Goal: Transaction & Acquisition: Purchase product/service

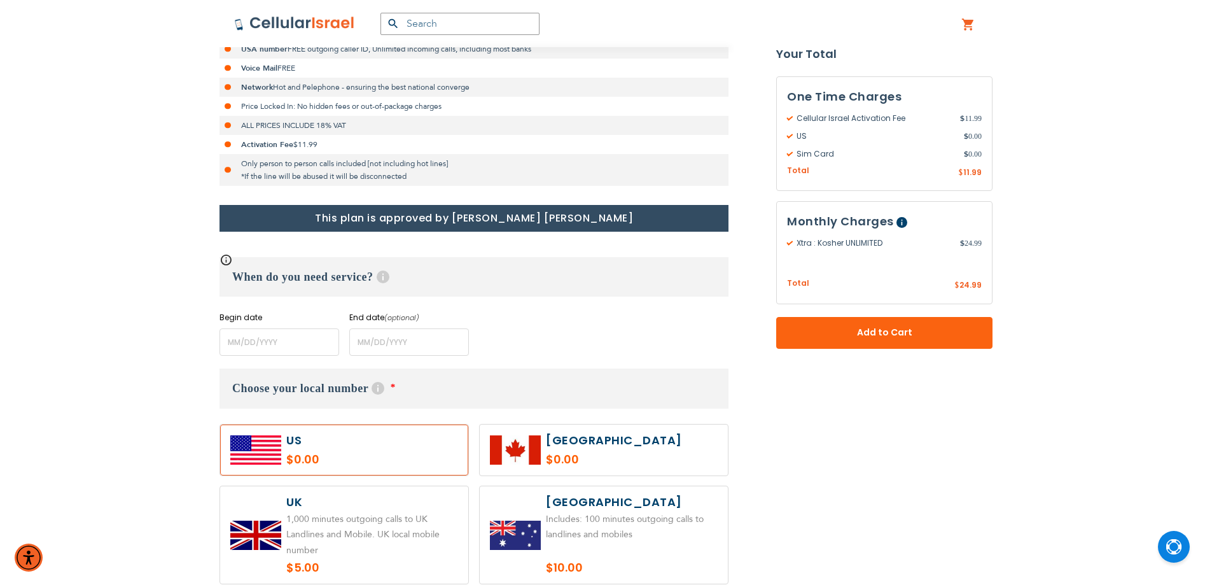
scroll to position [424, 0]
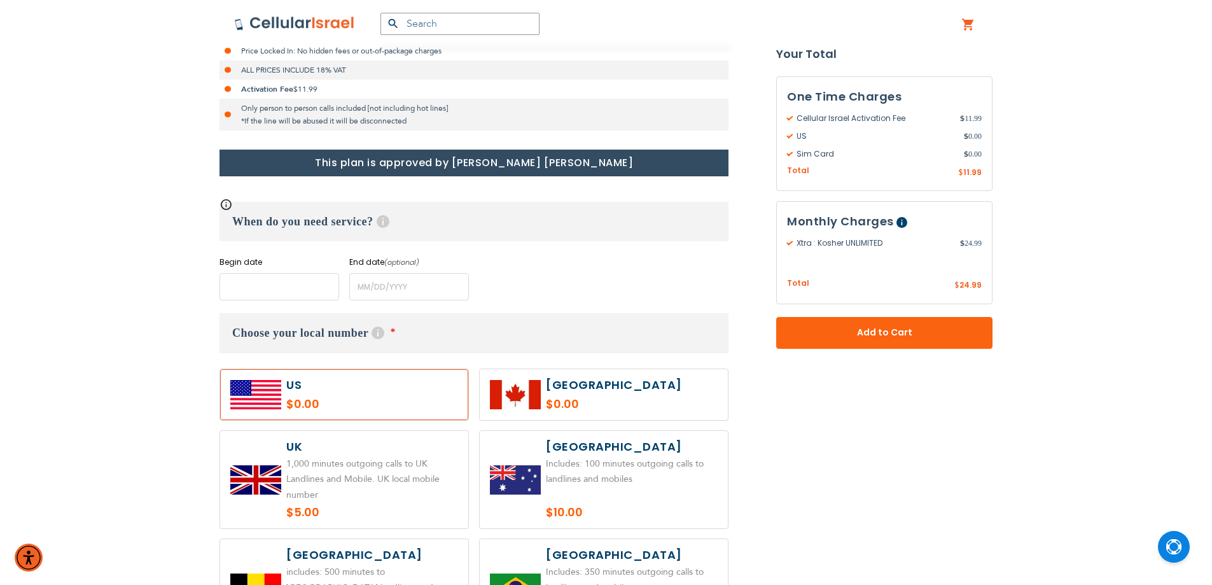
click at [286, 295] on input "name" at bounding box center [280, 286] width 120 height 27
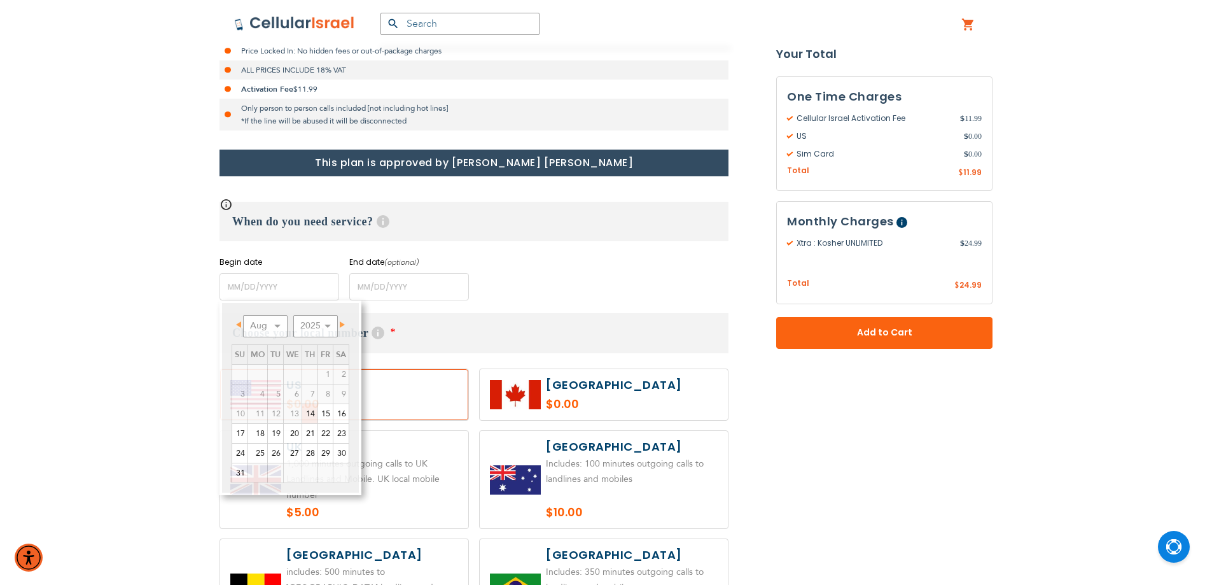
click at [561, 269] on div "Begin date Please enter Start Date End date (optional) Please enter End Date Lo…" at bounding box center [474, 278] width 509 height 44
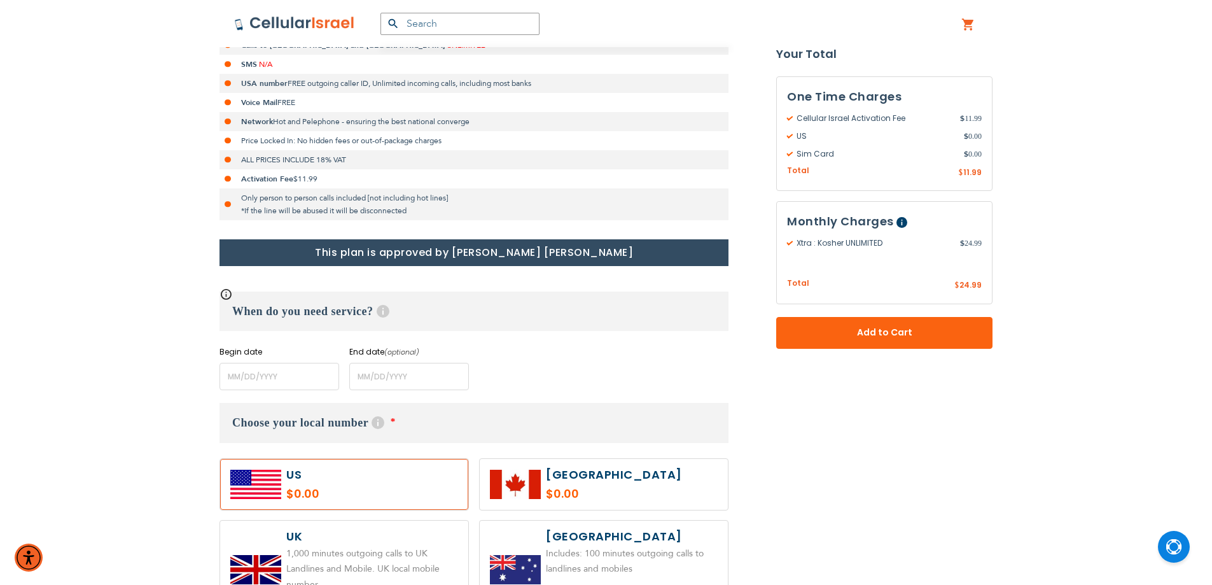
scroll to position [318, 0]
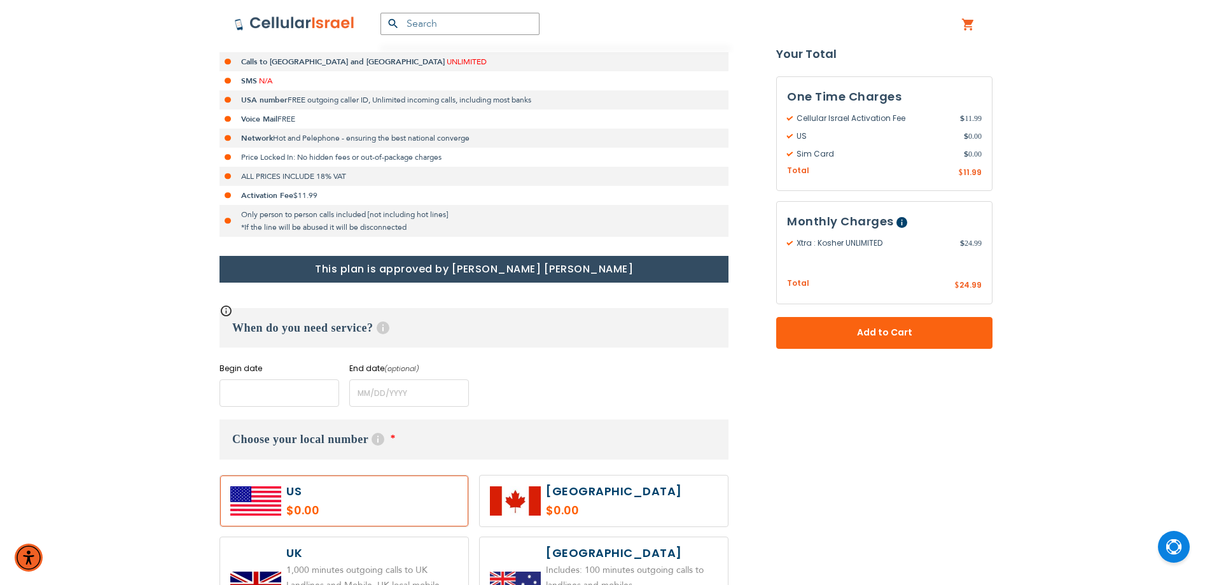
click at [313, 390] on input "name" at bounding box center [280, 392] width 120 height 27
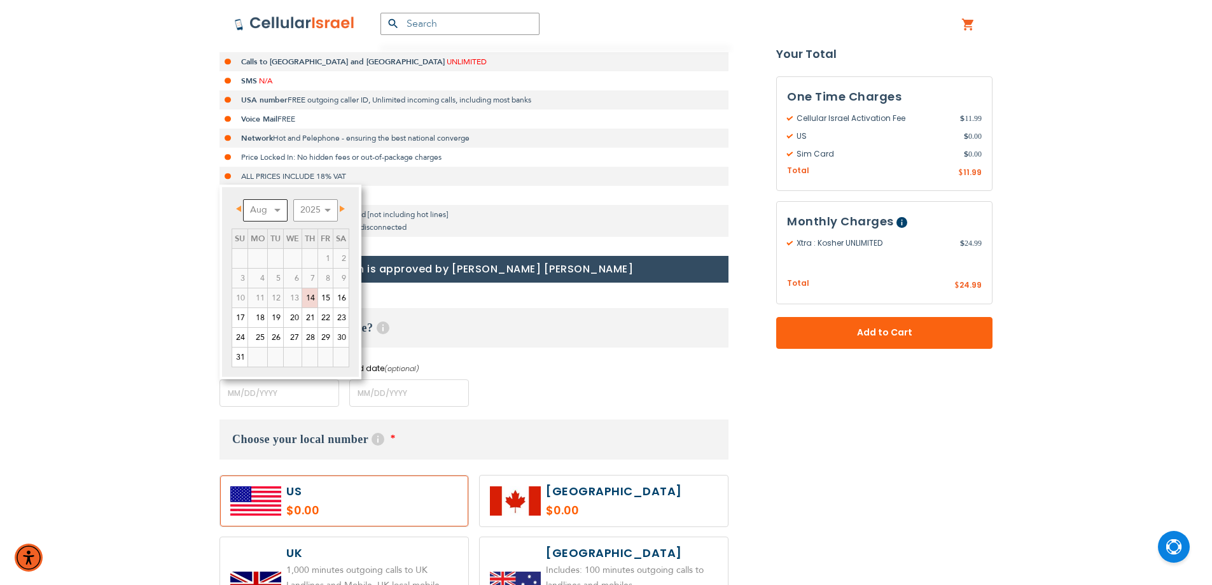
click at [271, 220] on select "Aug Sep Oct Nov Dec" at bounding box center [265, 210] width 45 height 22
click at [263, 260] on link "1" at bounding box center [257, 258] width 19 height 19
type input "[DATE]"
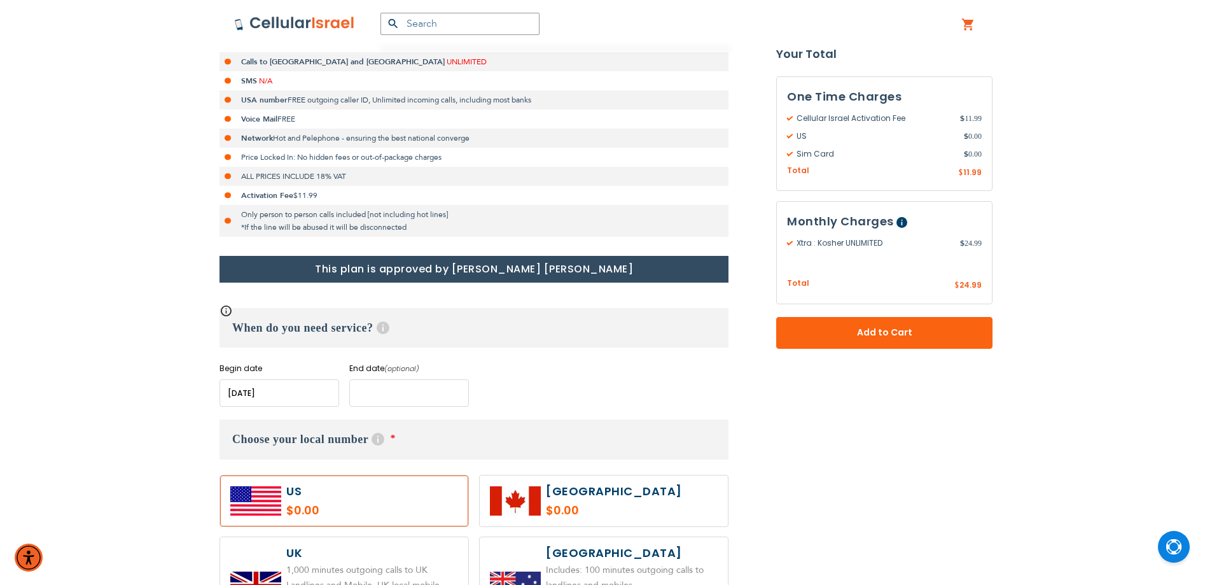
click at [402, 393] on input "name" at bounding box center [409, 392] width 120 height 27
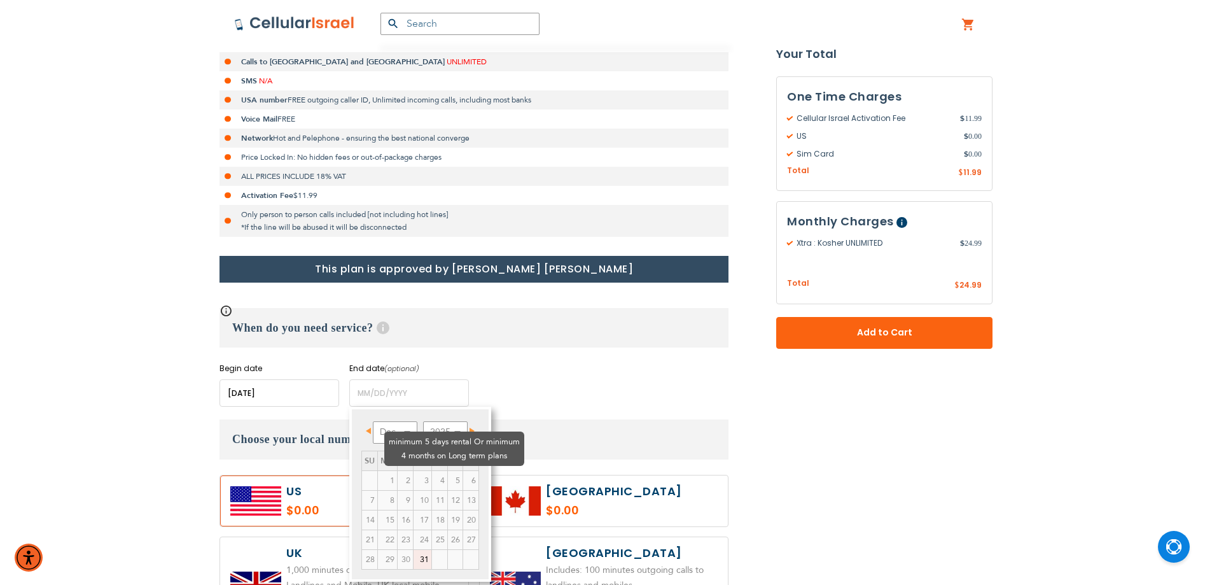
click at [414, 470] on td "3" at bounding box center [423, 480] width 18 height 20
click at [463, 470] on td "6" at bounding box center [471, 480] width 16 height 20
click at [431, 431] on select "2025 2026 2027 2028 2029 2030 2031 2032 2033 2034 2035" at bounding box center [445, 432] width 45 height 22
click at [394, 430] on select "Jan Feb Mar Apr May Jun [DATE] Aug Sep Oct Nov Dec" at bounding box center [395, 432] width 45 height 22
click at [569, 361] on div "When do you need service? Help Begin date Please enter Start Date End date (opt…" at bounding box center [474, 357] width 509 height 99
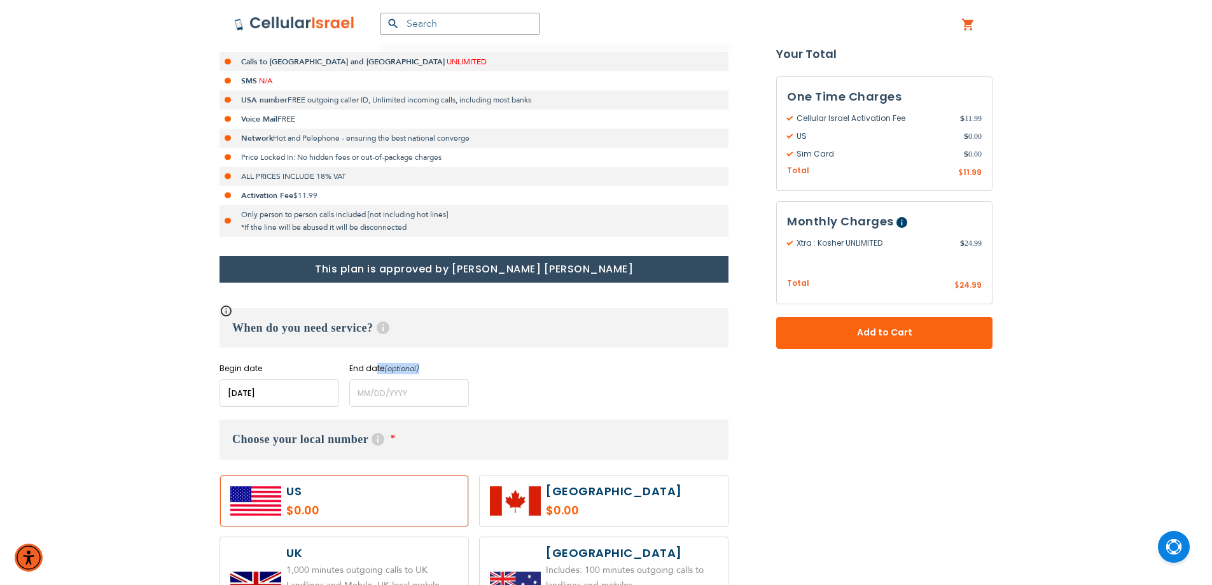
drag, startPoint x: 375, startPoint y: 370, endPoint x: 352, endPoint y: 375, distance: 23.5
click at [352, 375] on div "End date (optional) Please enter End Date Long term plans must be at least 4 mo…" at bounding box center [409, 385] width 120 height 44
click at [354, 371] on label "End date (optional)" at bounding box center [409, 368] width 120 height 11
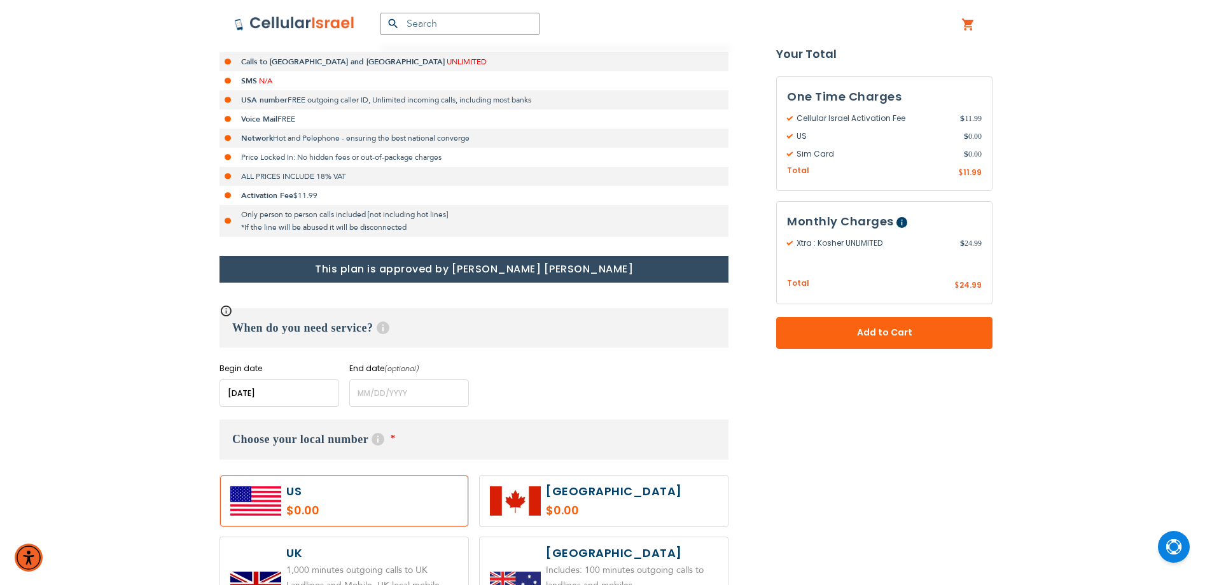
click at [259, 365] on label "Begin date" at bounding box center [280, 368] width 120 height 11
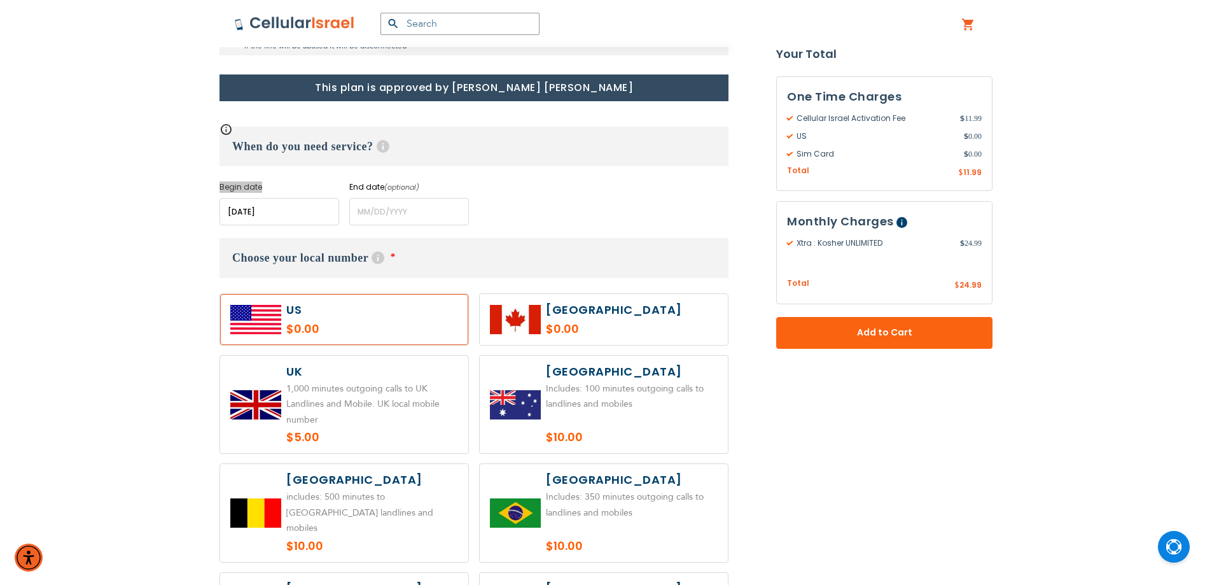
scroll to position [530, 0]
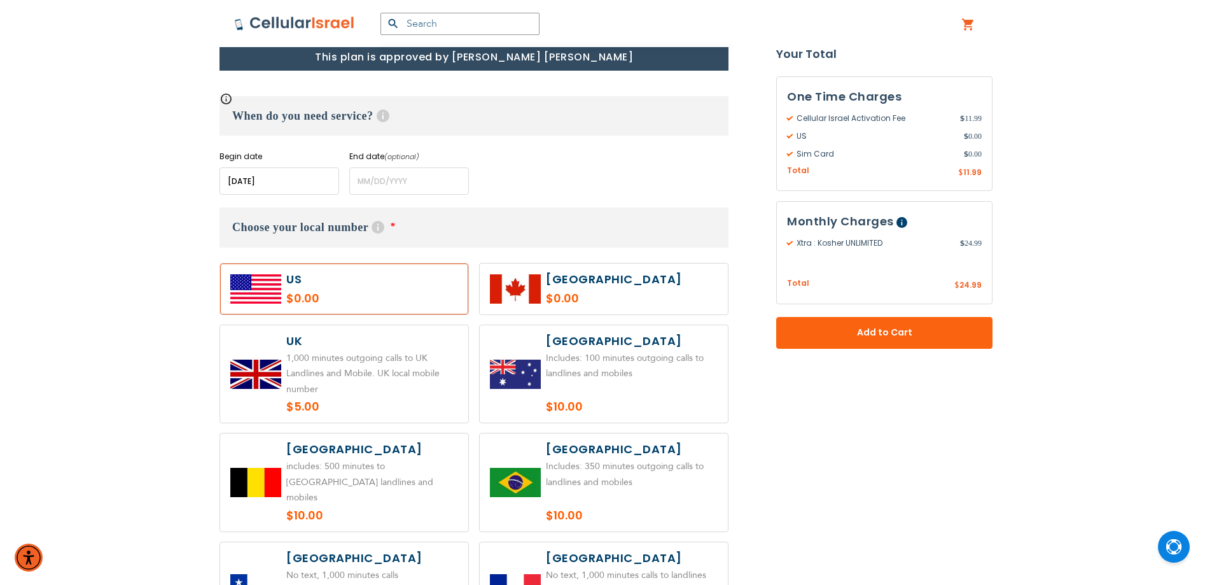
click at [492, 187] on div "Begin date Please enter Start Date End date (optional) Please enter End Date Lo…" at bounding box center [474, 173] width 509 height 44
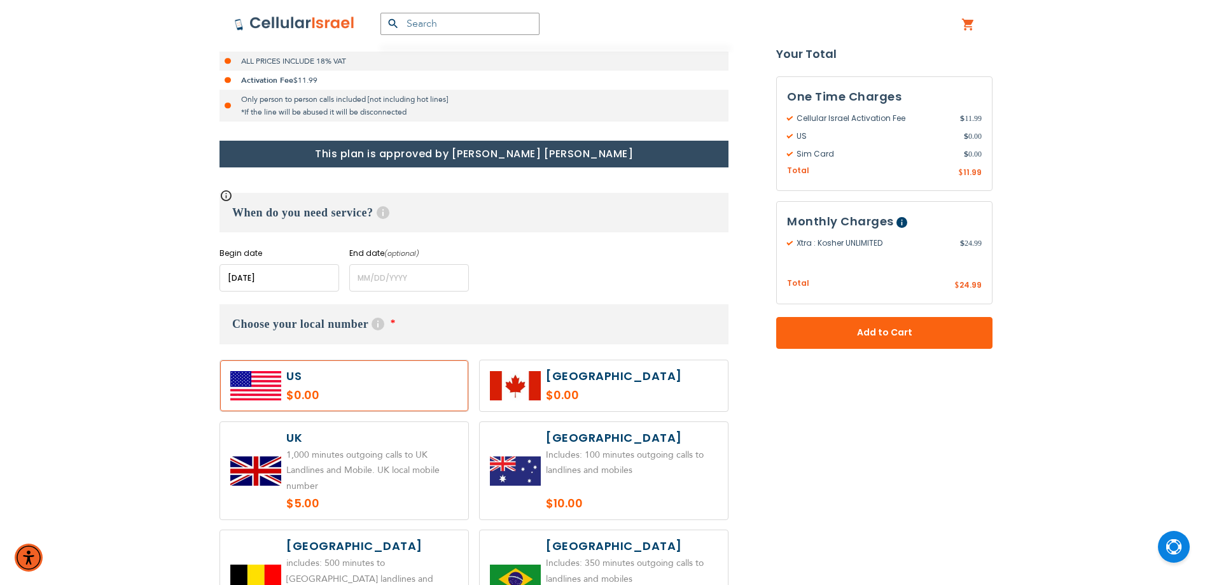
scroll to position [318, 0]
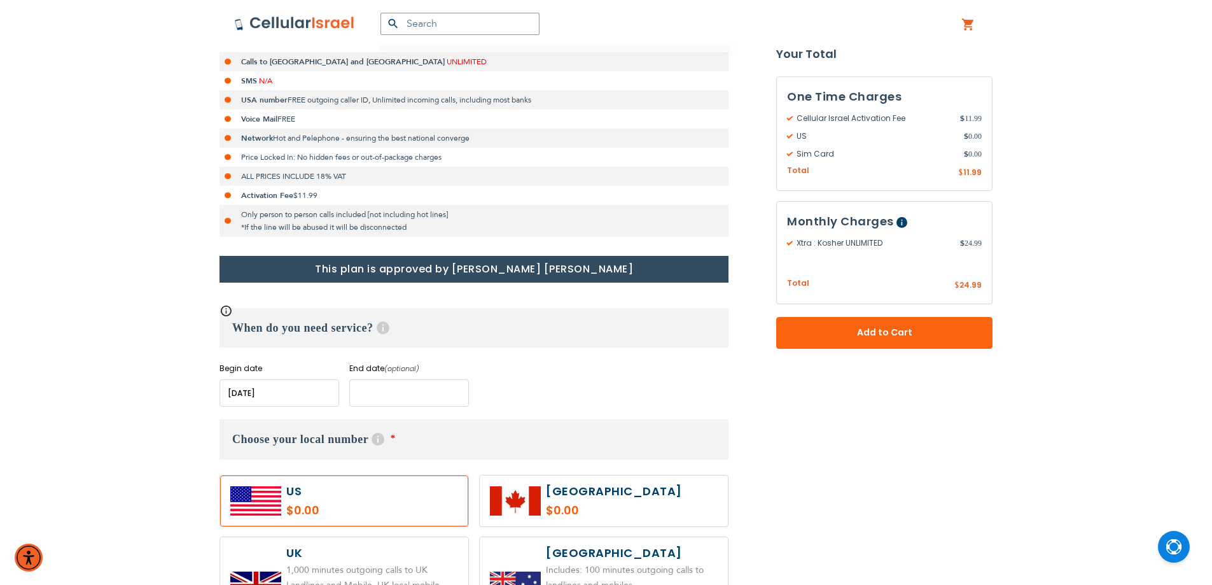
click at [402, 394] on input "name" at bounding box center [409, 392] width 120 height 27
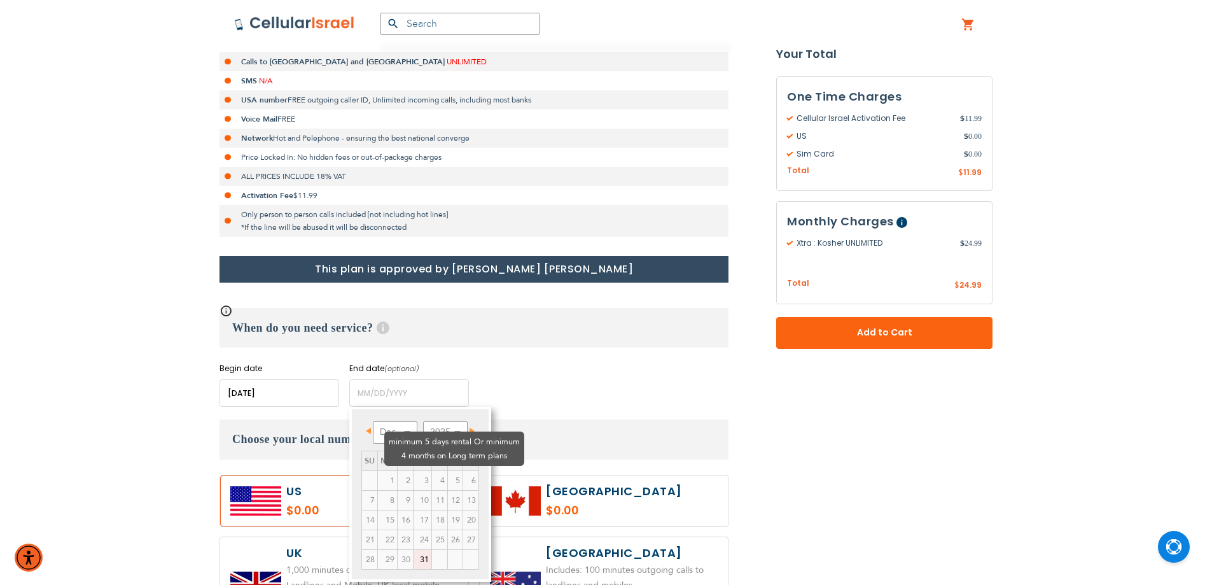
click at [414, 470] on td "3" at bounding box center [423, 480] width 18 height 20
click at [407, 427] on select "Dec" at bounding box center [395, 432] width 45 height 22
click at [448, 431] on select "2025 2026 2027 2028 2029 2030 2031 2032 2033 2034 2035" at bounding box center [445, 432] width 45 height 22
click at [405, 440] on select "Jan Feb Mar Apr May Jun [DATE] Aug Sep Oct Nov Dec" at bounding box center [395, 432] width 45 height 22
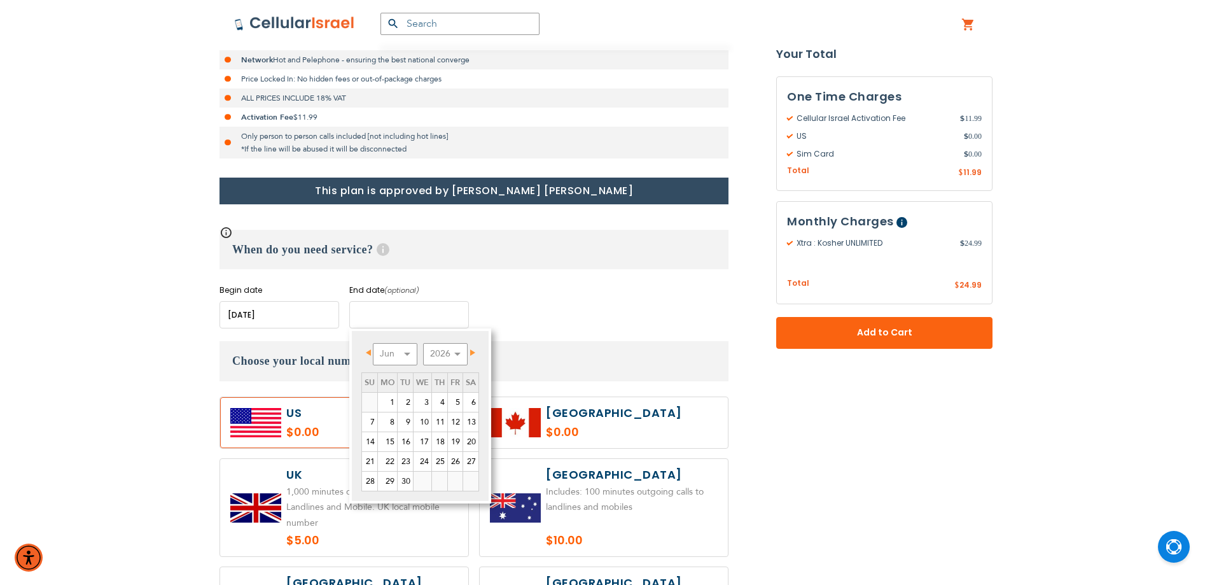
scroll to position [424, 0]
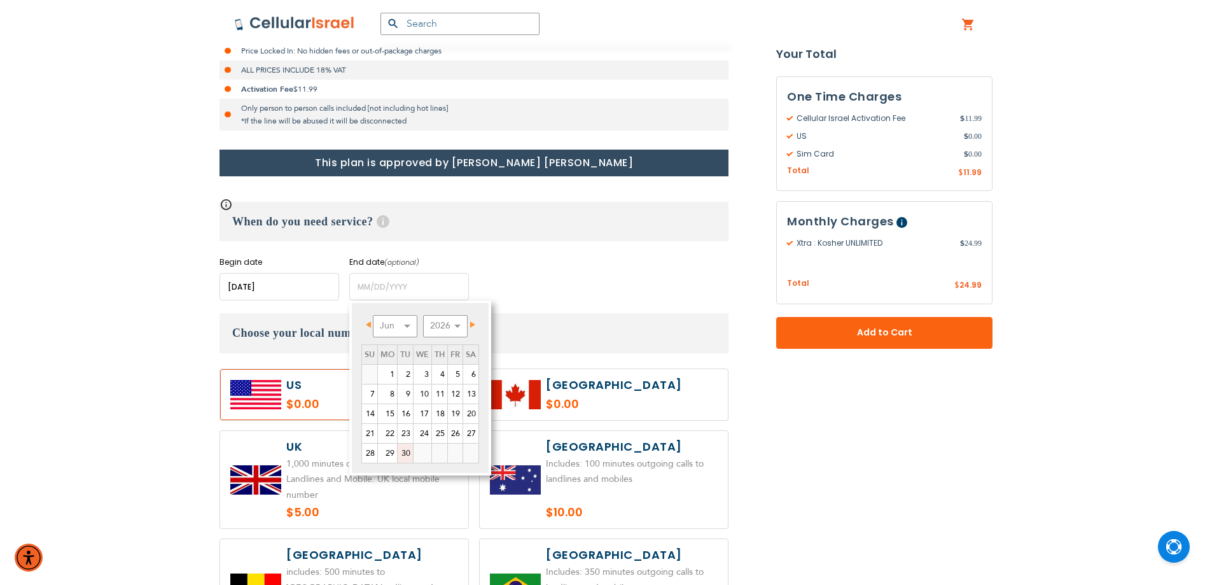
click at [405, 451] on link "30" at bounding box center [405, 452] width 15 height 19
type input "[DATE]"
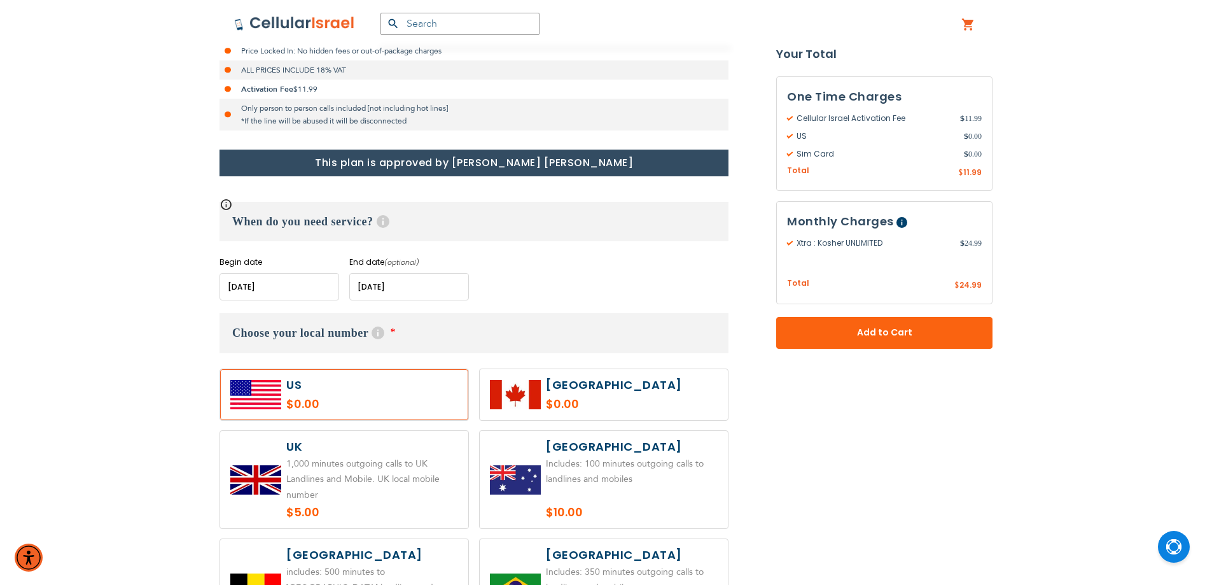
click at [499, 258] on div "Begin date Please enter Start Date End date (optional) Please enter End Date Lo…" at bounding box center [474, 278] width 509 height 44
click at [303, 291] on input "name" at bounding box center [280, 286] width 120 height 27
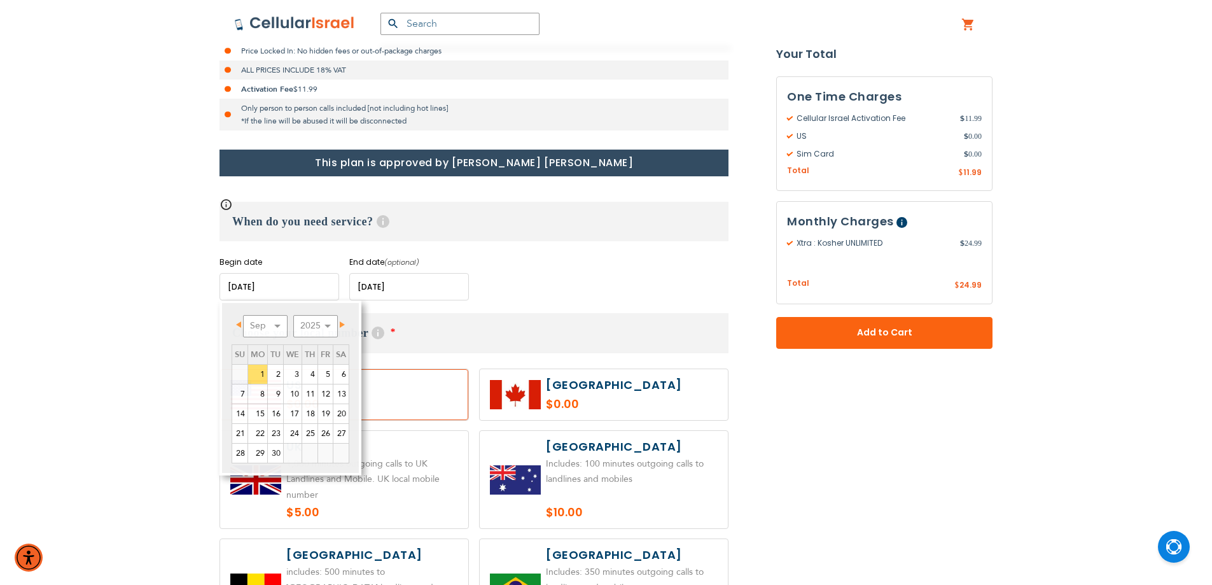
click at [554, 277] on div "Begin date Please enter Start Date End date (optional) Please enter End Date Lo…" at bounding box center [474, 278] width 509 height 44
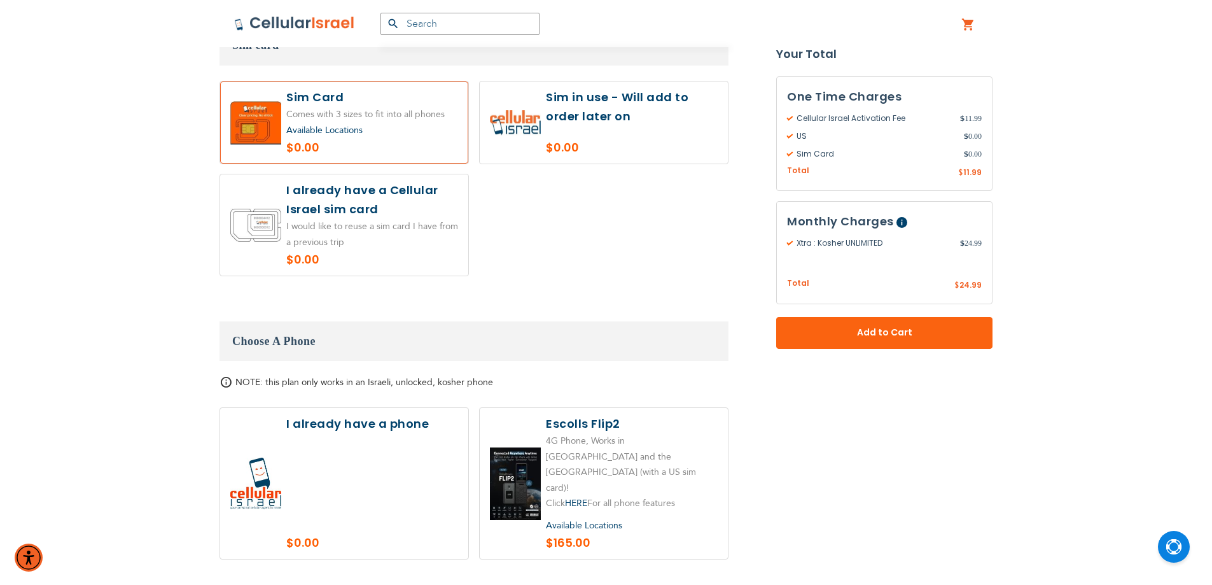
scroll to position [1379, 0]
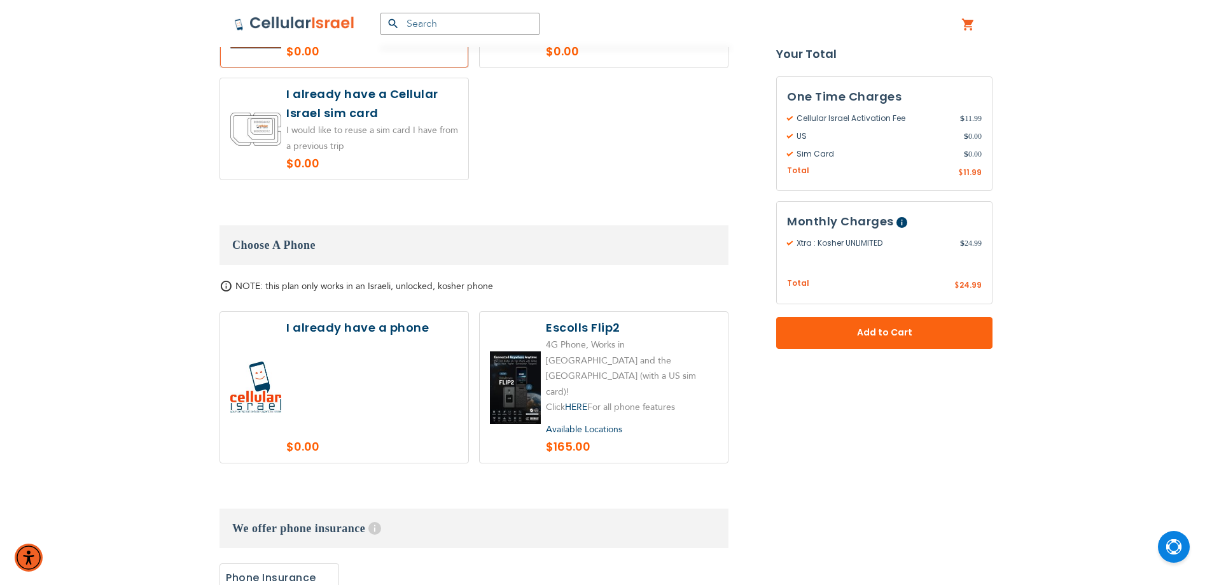
click at [522, 346] on label at bounding box center [604, 387] width 248 height 151
radio input "true"
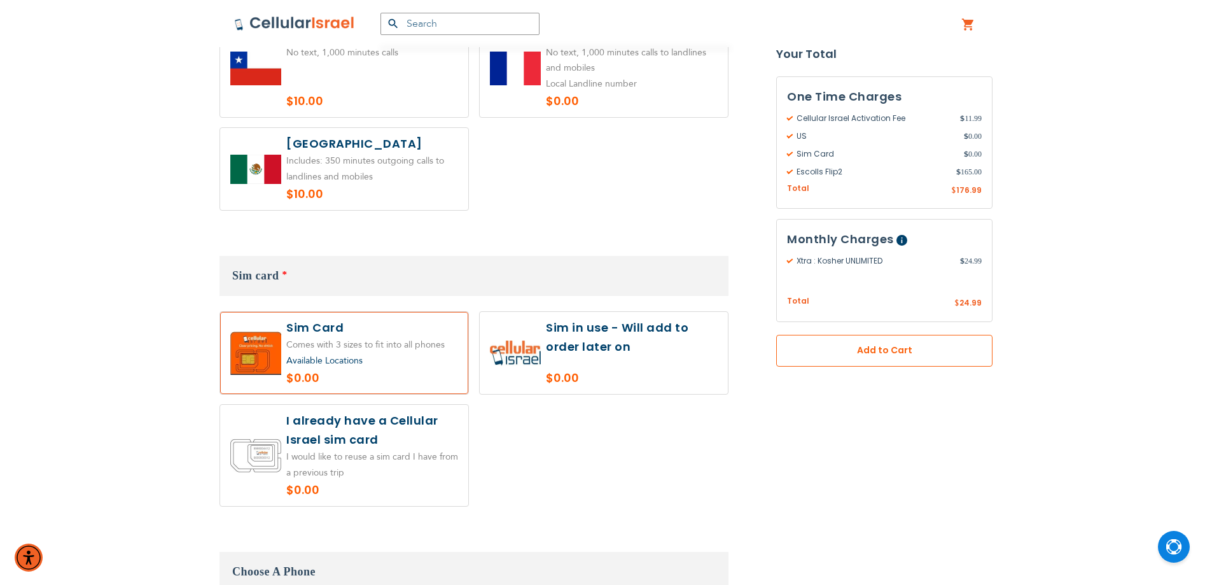
scroll to position [1061, 0]
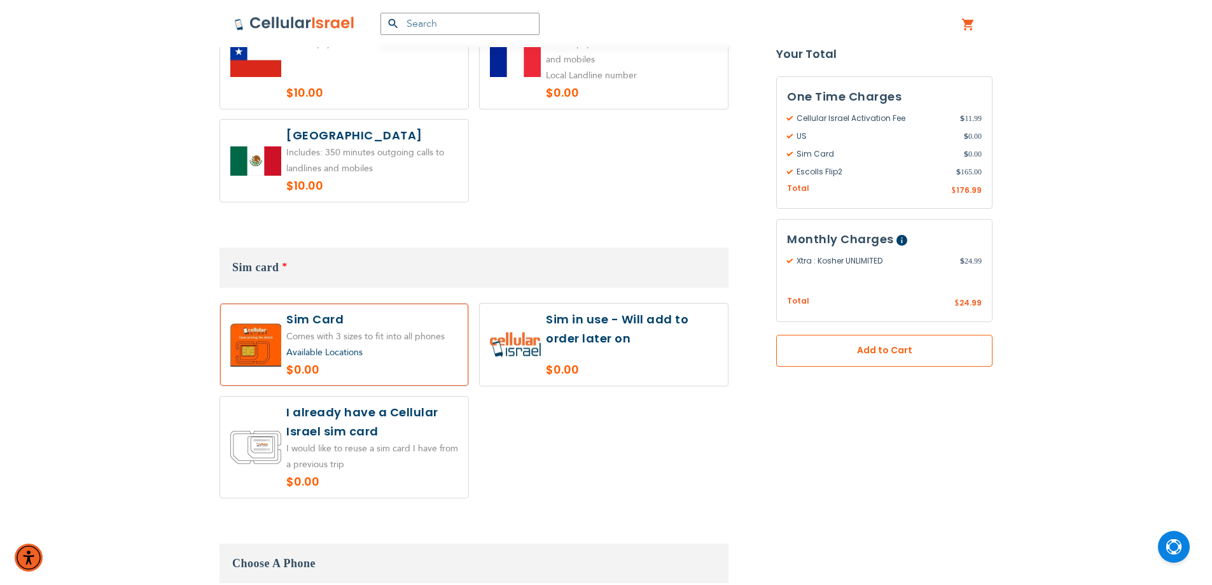
click at [865, 351] on span "Add to Cart" at bounding box center [884, 350] width 132 height 13
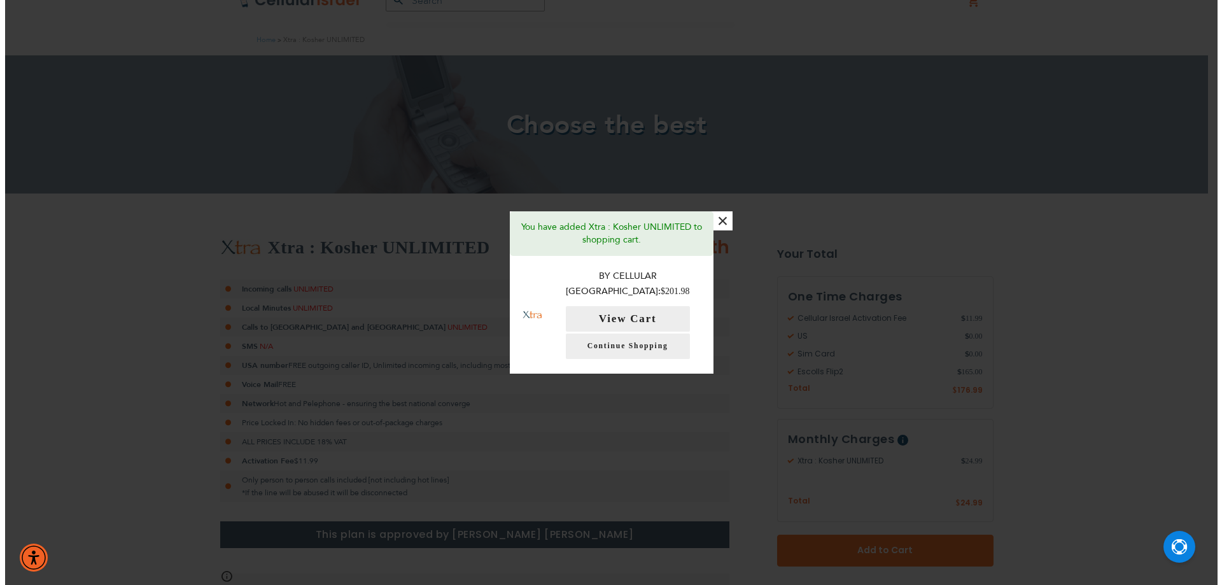
scroll to position [0, 0]
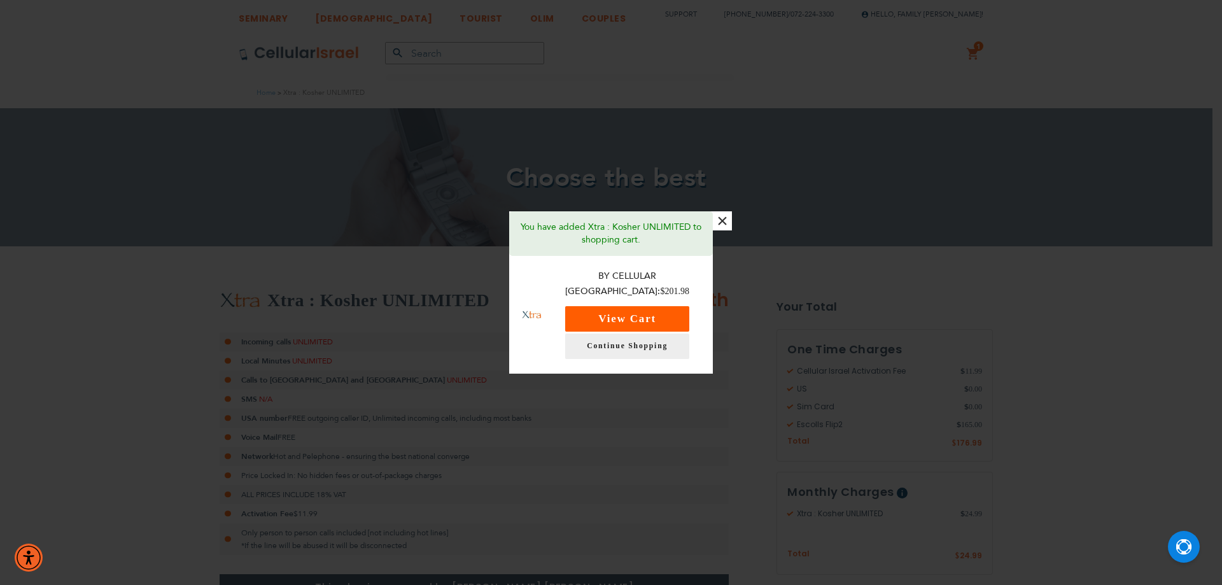
click at [646, 311] on button "View Cart" at bounding box center [627, 318] width 124 height 25
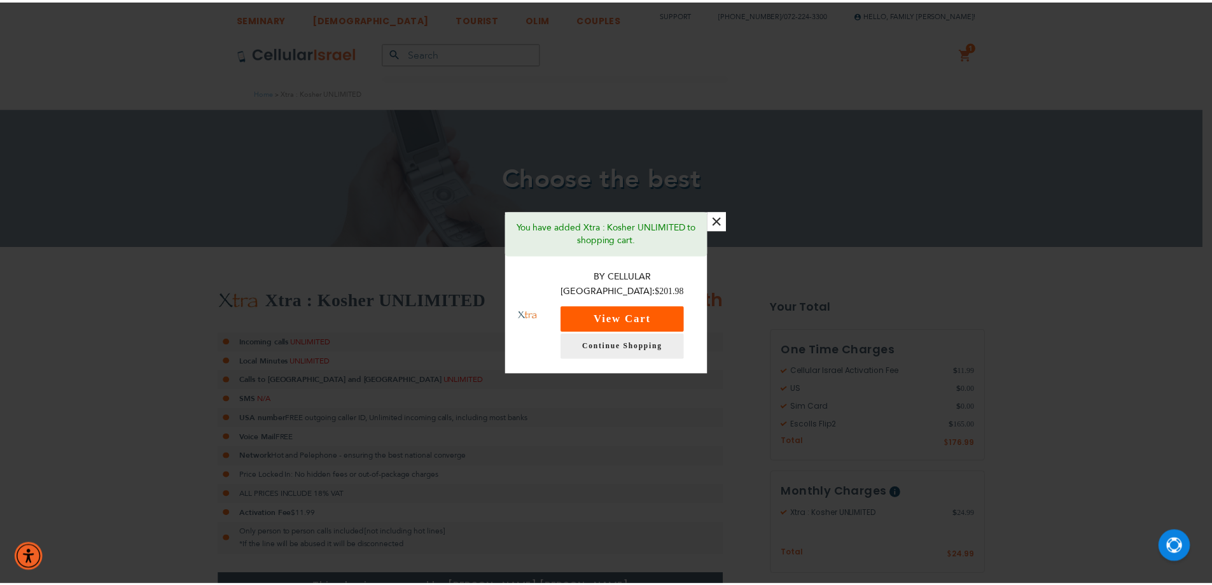
scroll to position [310, 0]
